Goal: Obtain resource: Download file/media

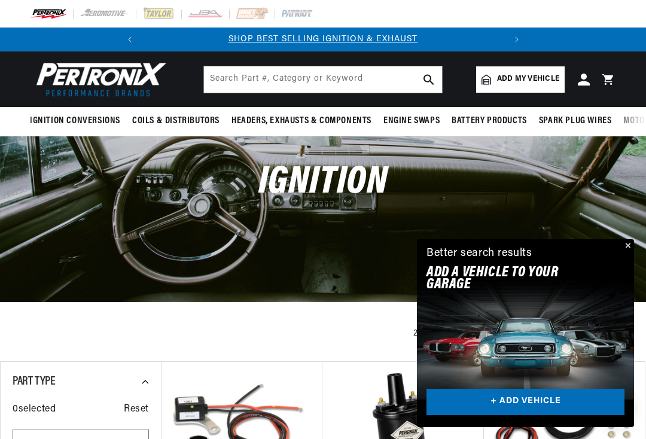
click at [626, 250] on button "Close" at bounding box center [627, 246] width 14 height 14
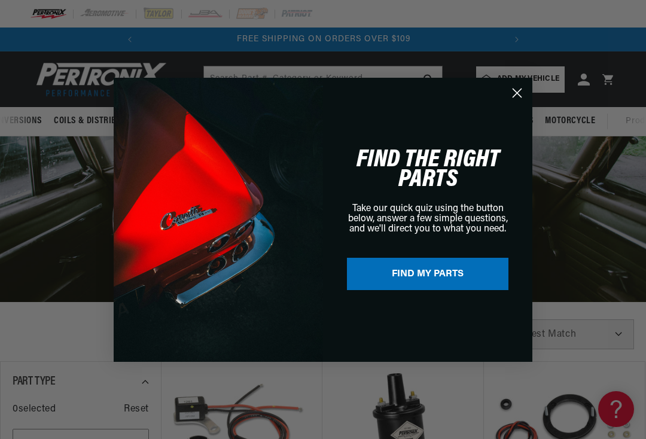
scroll to position [0, 80]
click at [519, 98] on circle "Close dialog" at bounding box center [517, 93] width 20 height 20
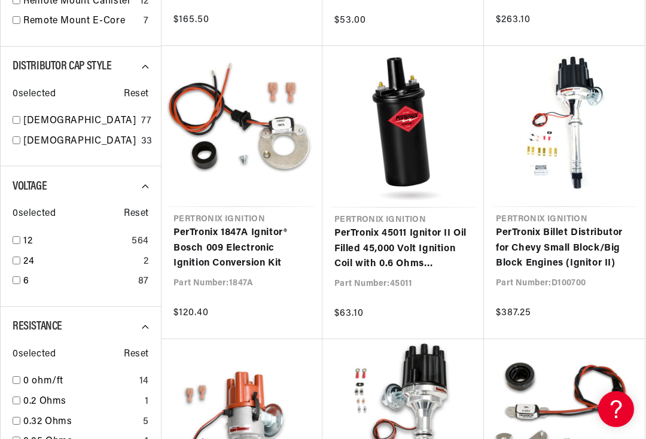
scroll to position [0, 363]
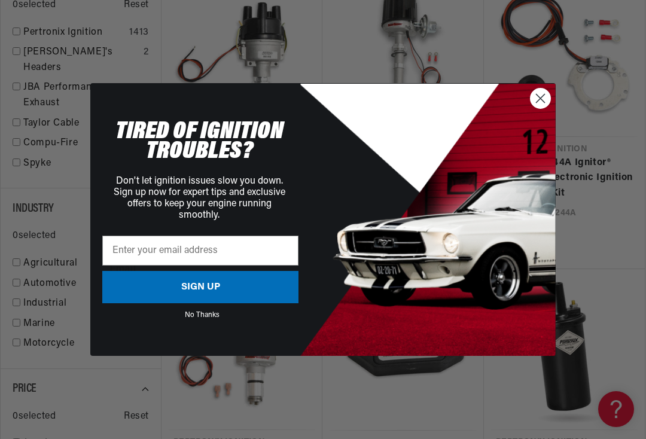
scroll to position [1562, 0]
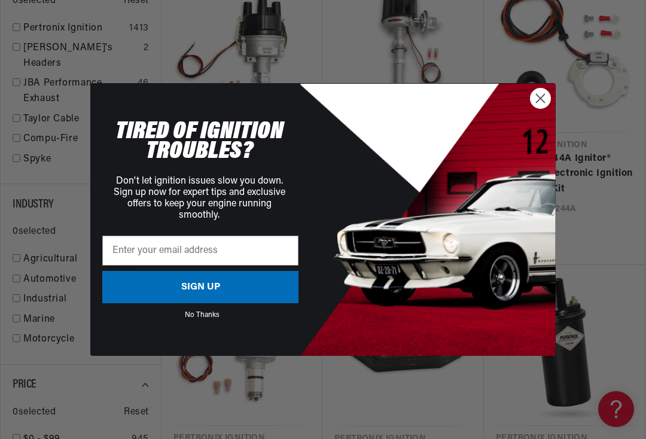
click at [547, 108] on circle "Close dialog" at bounding box center [541, 99] width 20 height 20
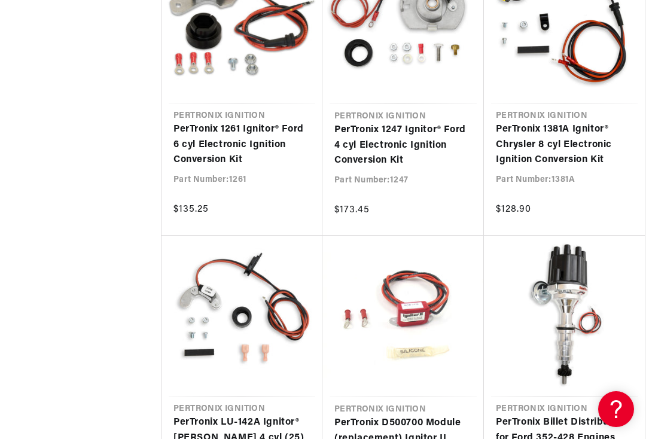
scroll to position [0, 363]
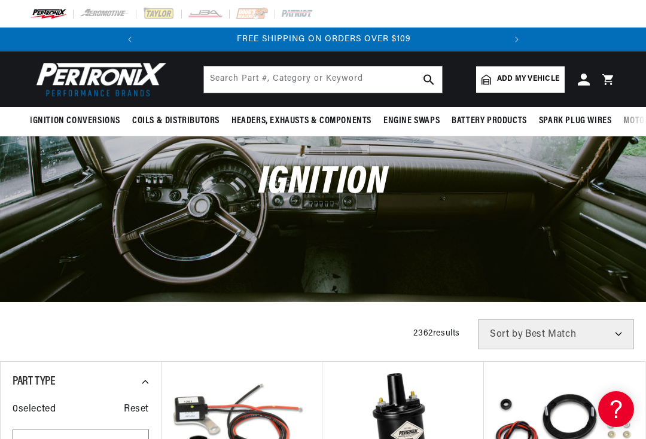
scroll to position [0, 217]
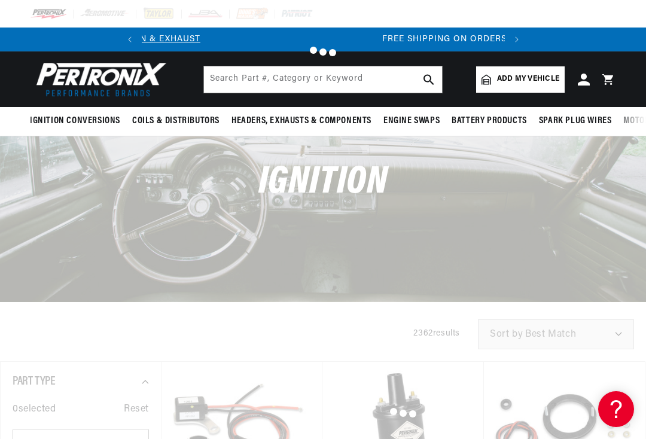
scroll to position [5830, 0]
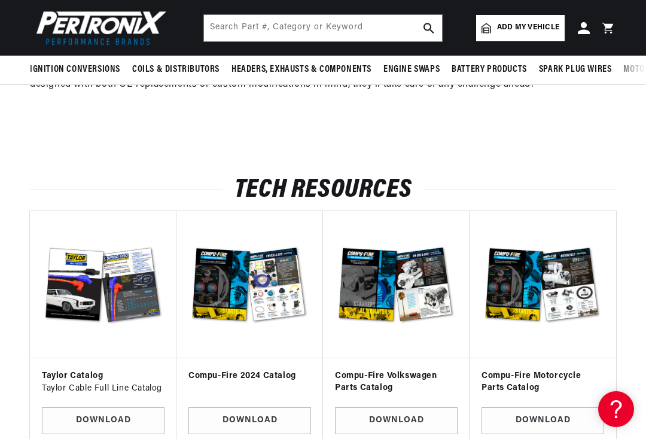
scroll to position [4674, 0]
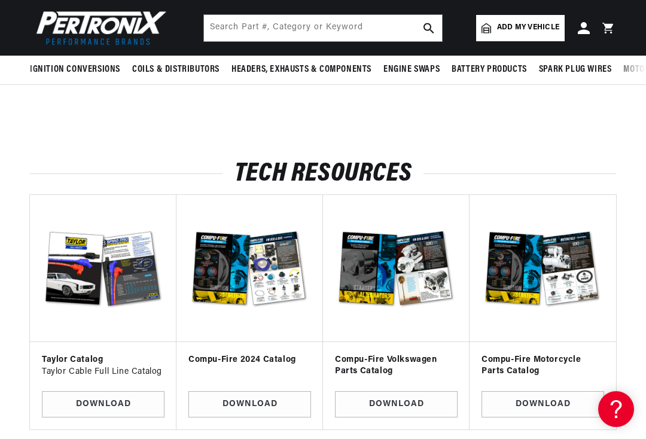
scroll to position [3489, 0]
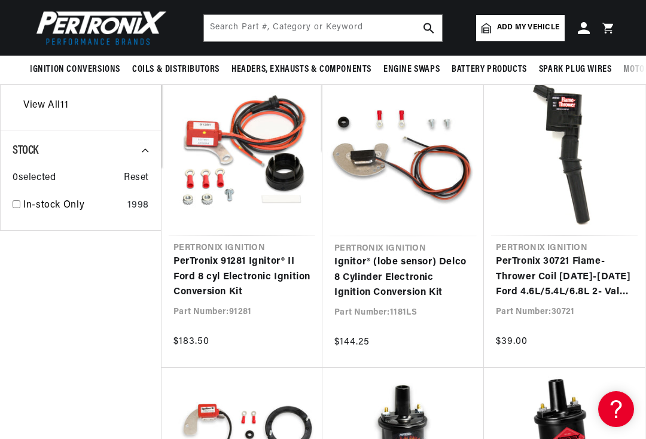
scroll to position [0, 363]
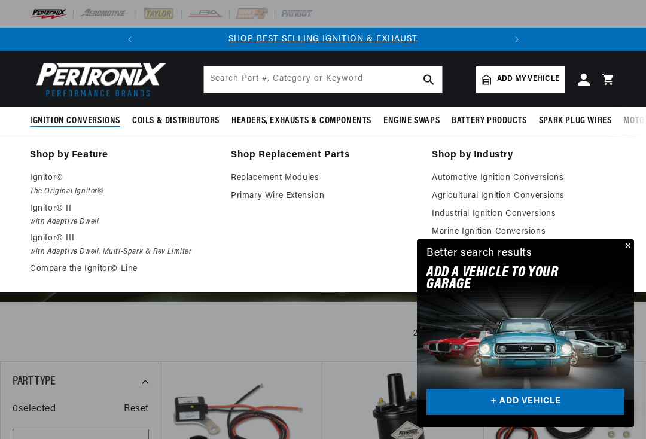
click at [628, 249] on button "Close" at bounding box center [627, 246] width 14 height 14
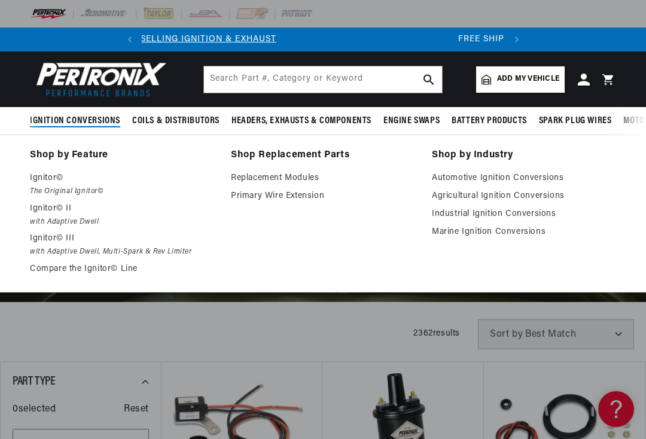
scroll to position [0, 363]
click at [549, 200] on link "Agricultural Ignition Conversions" at bounding box center [524, 196] width 184 height 14
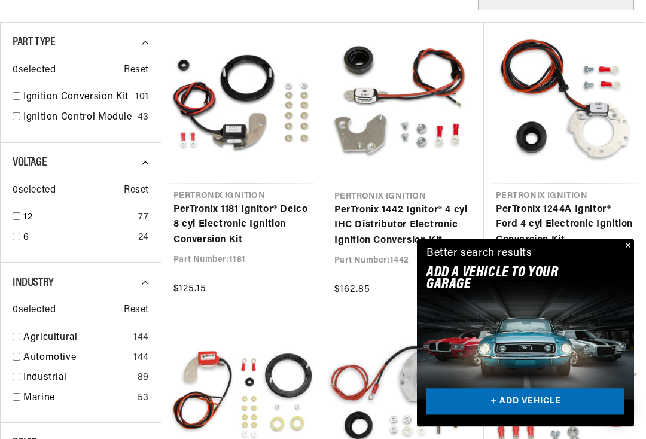
scroll to position [373, 0]
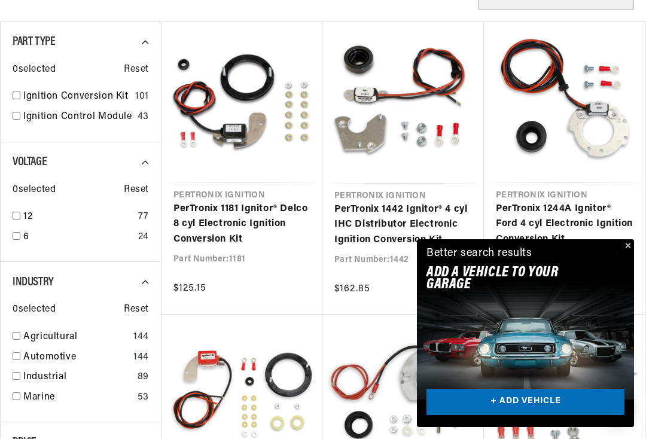
click at [629, 254] on button "Close" at bounding box center [627, 246] width 14 height 14
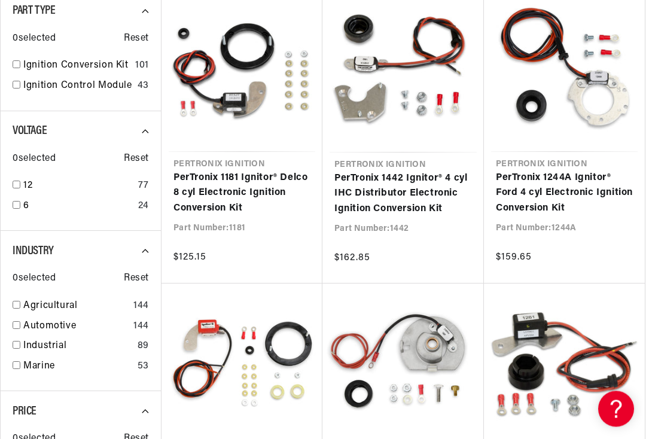
scroll to position [400, 0]
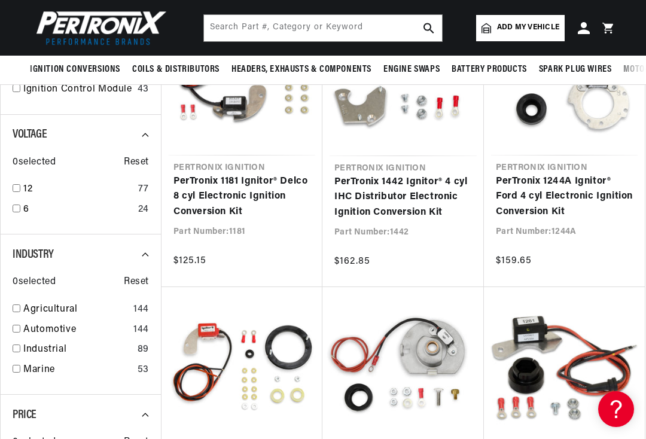
click at [73, 314] on link "Agricultural" at bounding box center [75, 310] width 105 height 16
checkbox input "true"
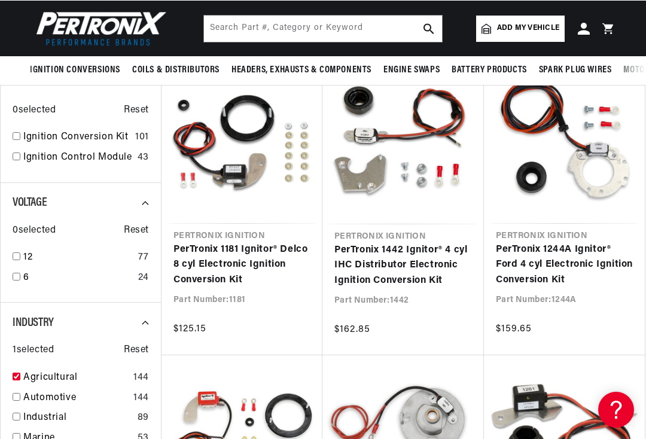
scroll to position [332, 0]
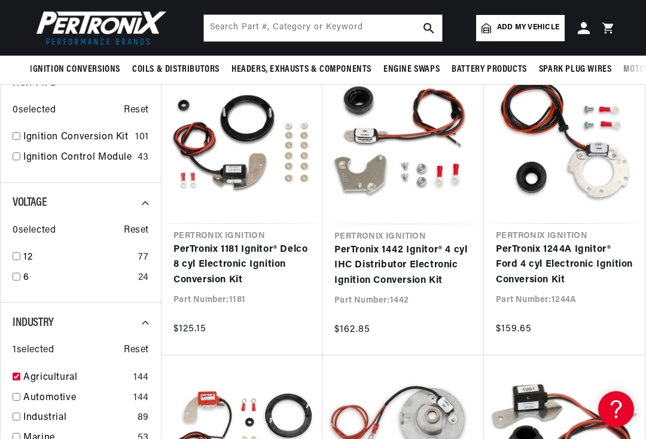
click at [45, 257] on link "12" at bounding box center [78, 258] width 110 height 16
checkbox input "true"
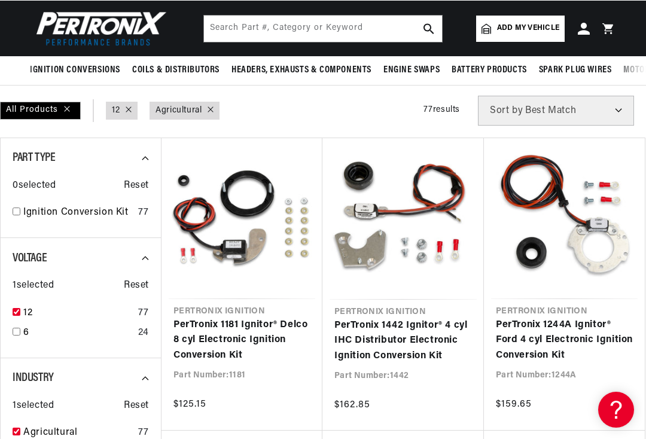
click at [90, 207] on link "Ignition Conversion Kit" at bounding box center [78, 213] width 110 height 16
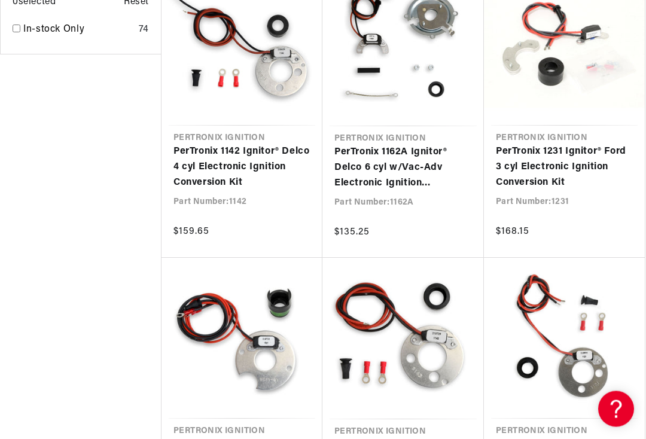
scroll to position [1015, 0]
click at [579, 144] on link "PerTronix 1231 Ignitor® Ford 3 cyl Electronic Ignition Conversion Kit" at bounding box center [564, 167] width 137 height 46
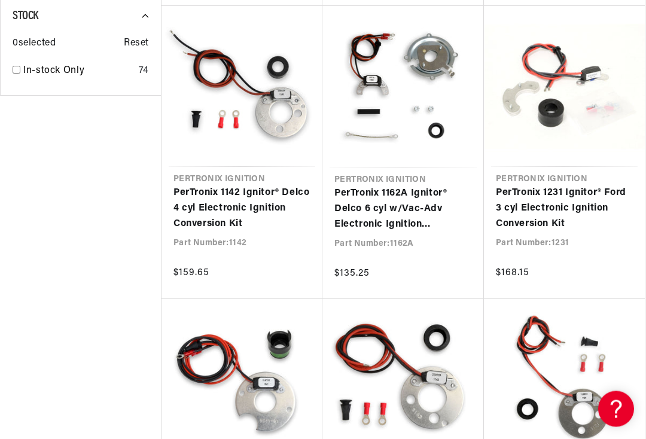
scroll to position [974, 0]
click at [573, 193] on link "PerTronix 1231 Ignitor® Ford 3 cyl Electronic Ignition Conversion Kit" at bounding box center [564, 208] width 137 height 46
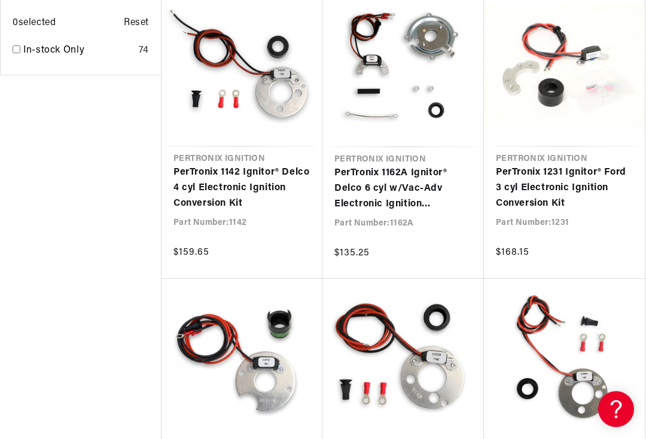
scroll to position [257, 0]
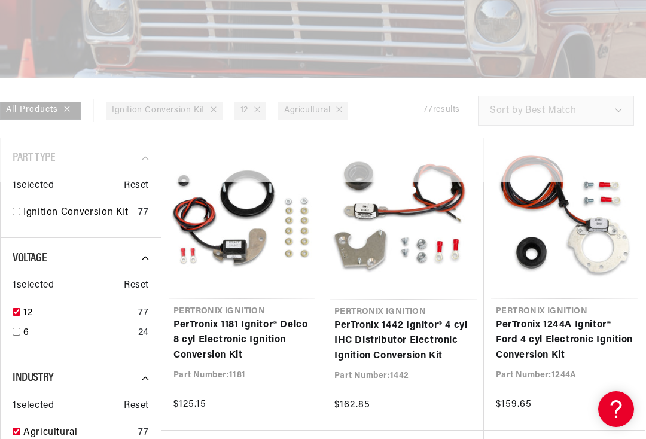
checkbox input "false"
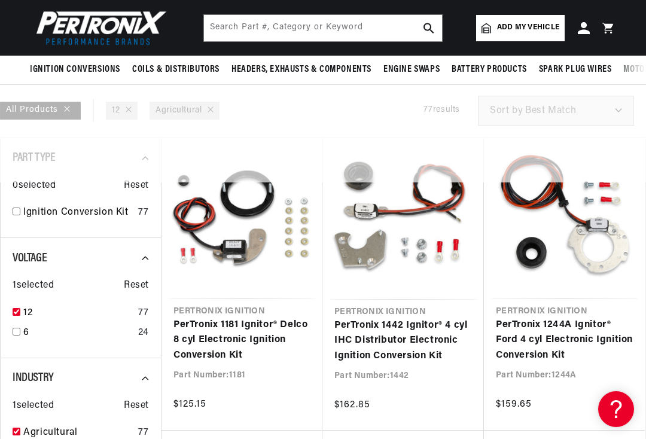
scroll to position [0, 363]
checkbox input "false"
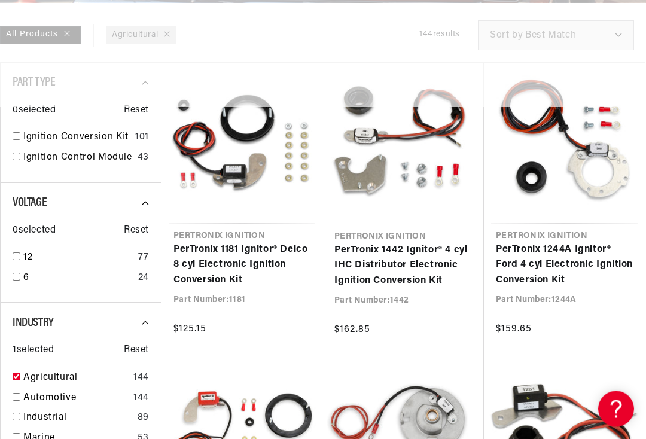
scroll to position [0, 270]
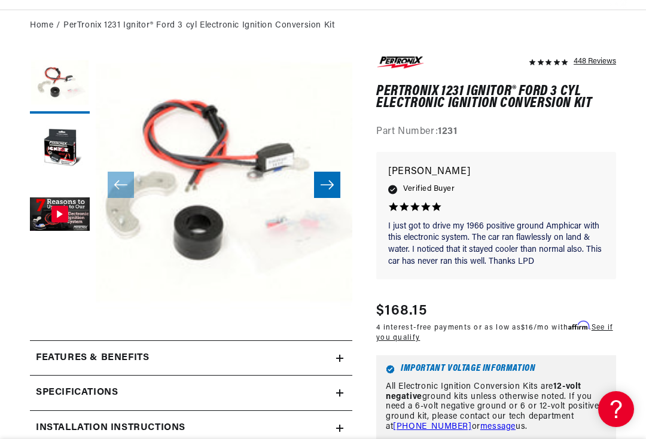
scroll to position [0, 13]
click at [343, 360] on icon at bounding box center [339, 358] width 7 height 7
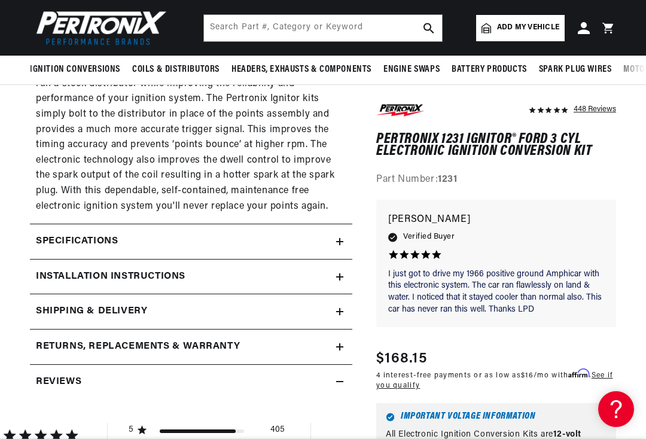
scroll to position [867, 0]
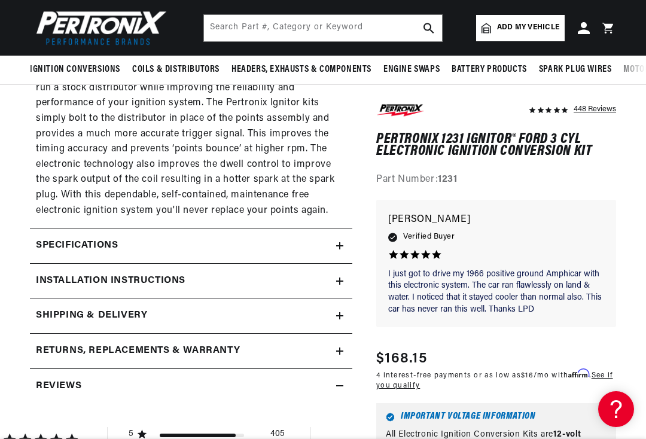
click at [337, 229] on summary "Specifications" at bounding box center [191, 246] width 323 height 35
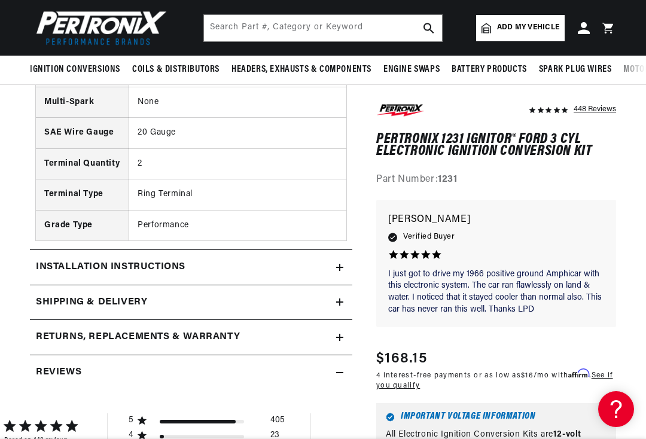
scroll to position [0, 363]
click at [348, 250] on summary "Installation instructions" at bounding box center [191, 267] width 323 height 35
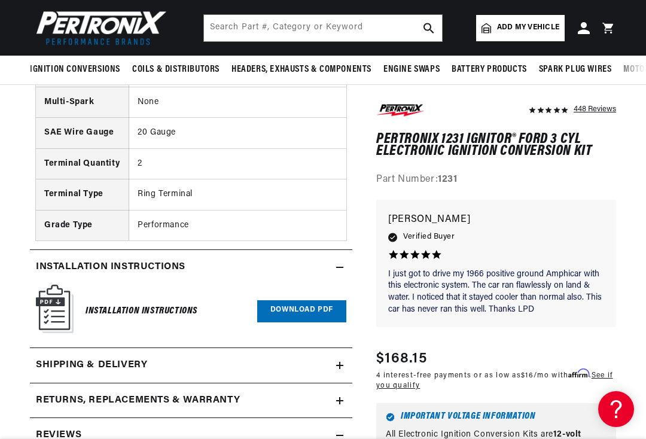
click at [340, 250] on summary "Installation instructions" at bounding box center [191, 267] width 323 height 35
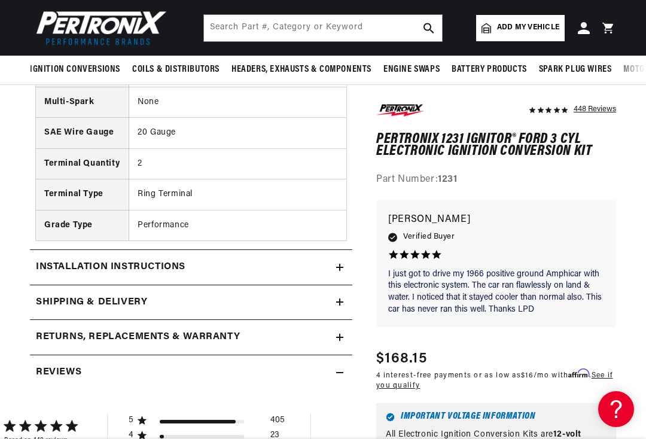
click at [333, 295] on div "Shipping & Delivery" at bounding box center [183, 303] width 306 height 16
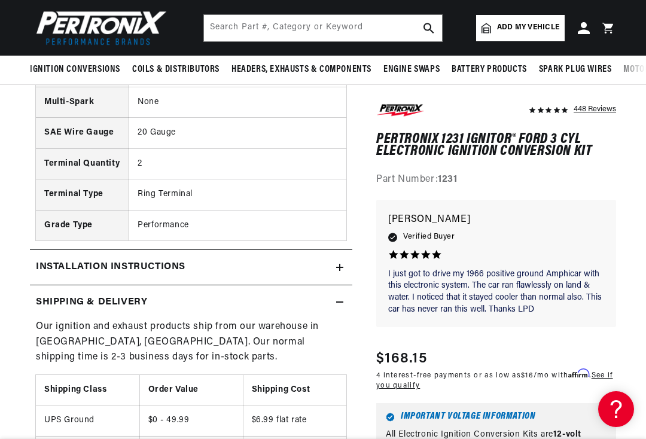
scroll to position [0, 0]
click at [336, 295] on div "Shipping & Delivery" at bounding box center [183, 303] width 306 height 16
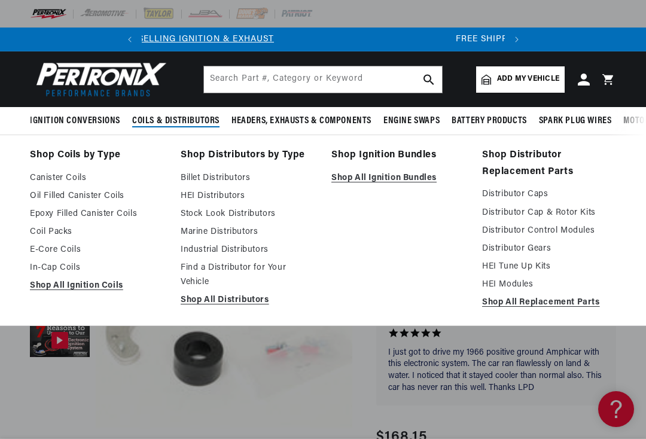
click at [108, 198] on link "Oil Filled Canister Coils" at bounding box center [97, 196] width 134 height 14
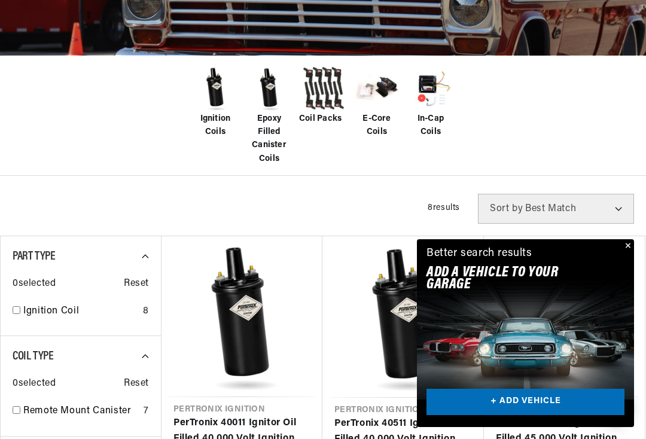
scroll to position [246, 0]
click at [620, 254] on button "Close" at bounding box center [627, 246] width 14 height 14
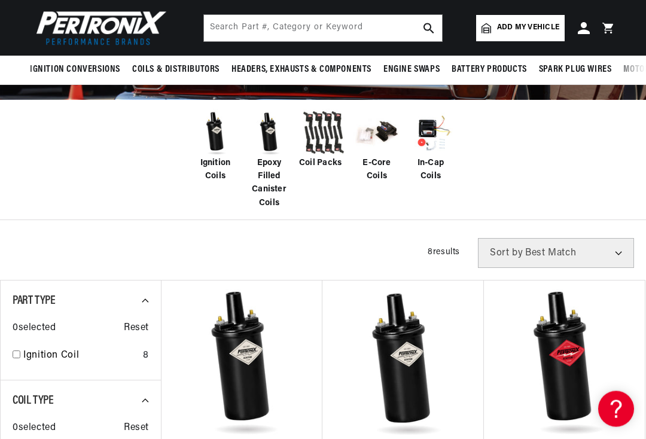
scroll to position [0, 0]
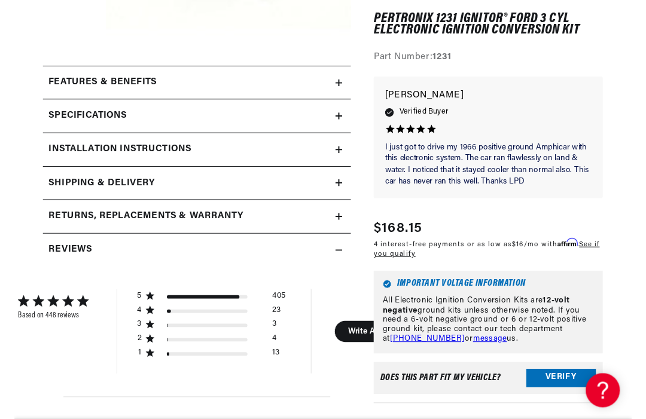
scroll to position [387, 0]
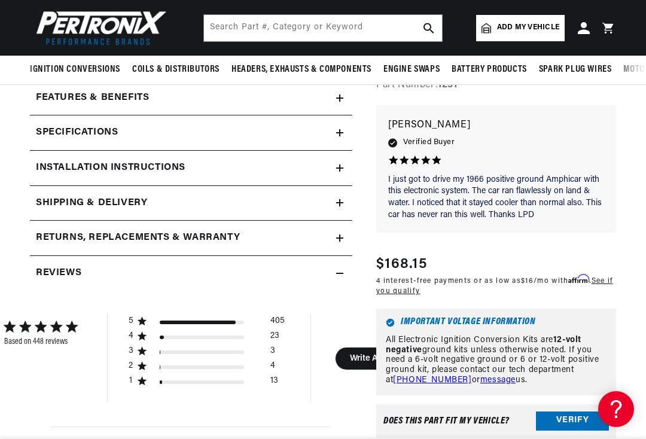
click at [336, 171] on summary "Installation instructions" at bounding box center [191, 168] width 323 height 35
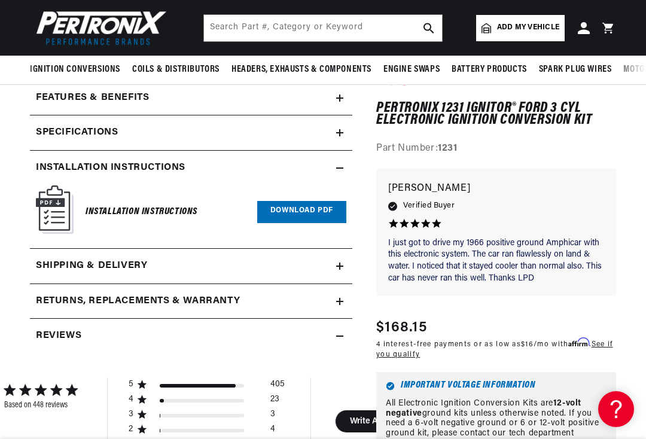
click at [323, 208] on link "Download PDF" at bounding box center [301, 212] width 89 height 22
